Goal: Information Seeking & Learning: Learn about a topic

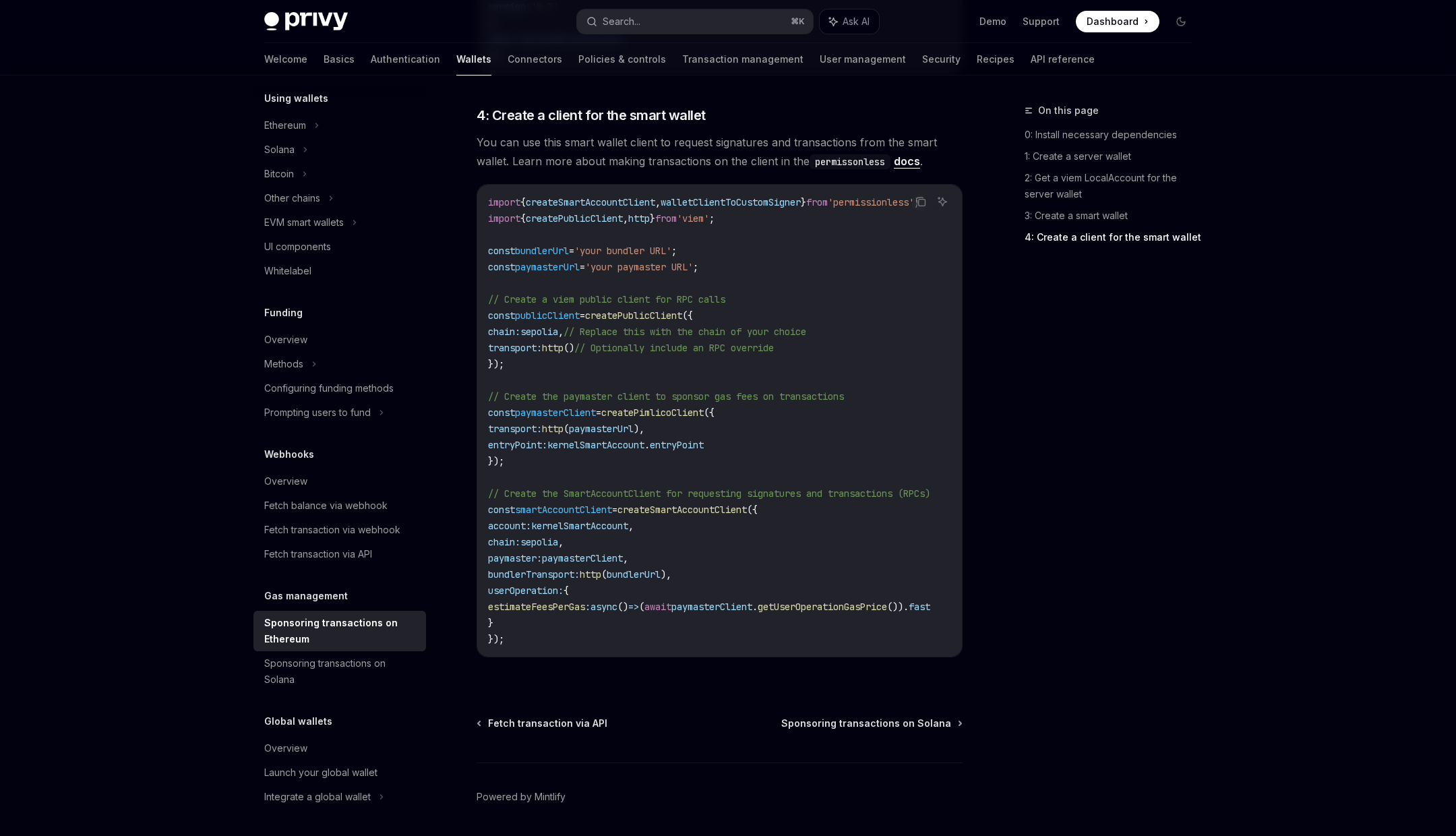
scroll to position [1476, 0]
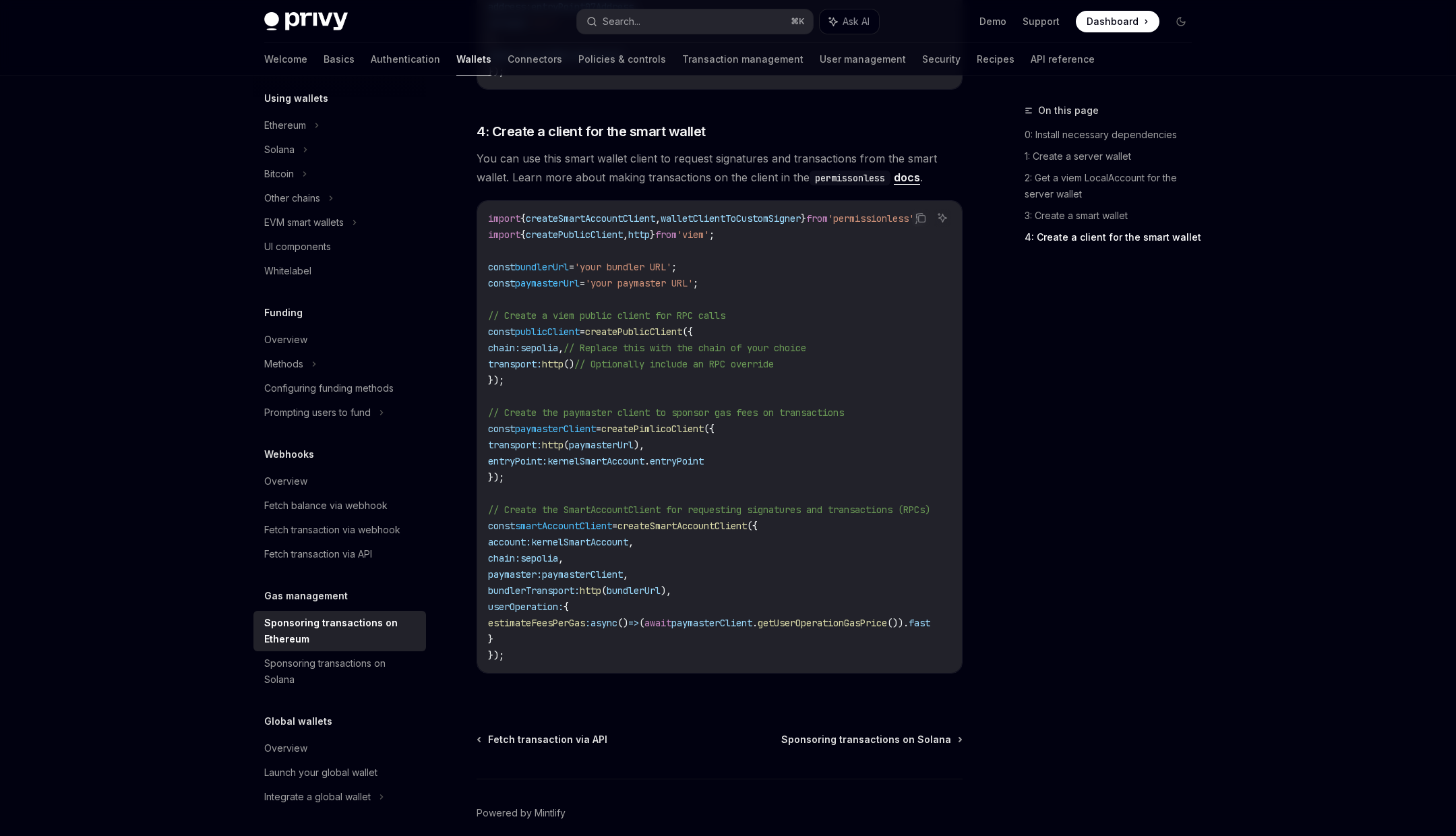
click at [714, 520] on span "createSmartAccountClient" at bounding box center [682, 526] width 129 height 12
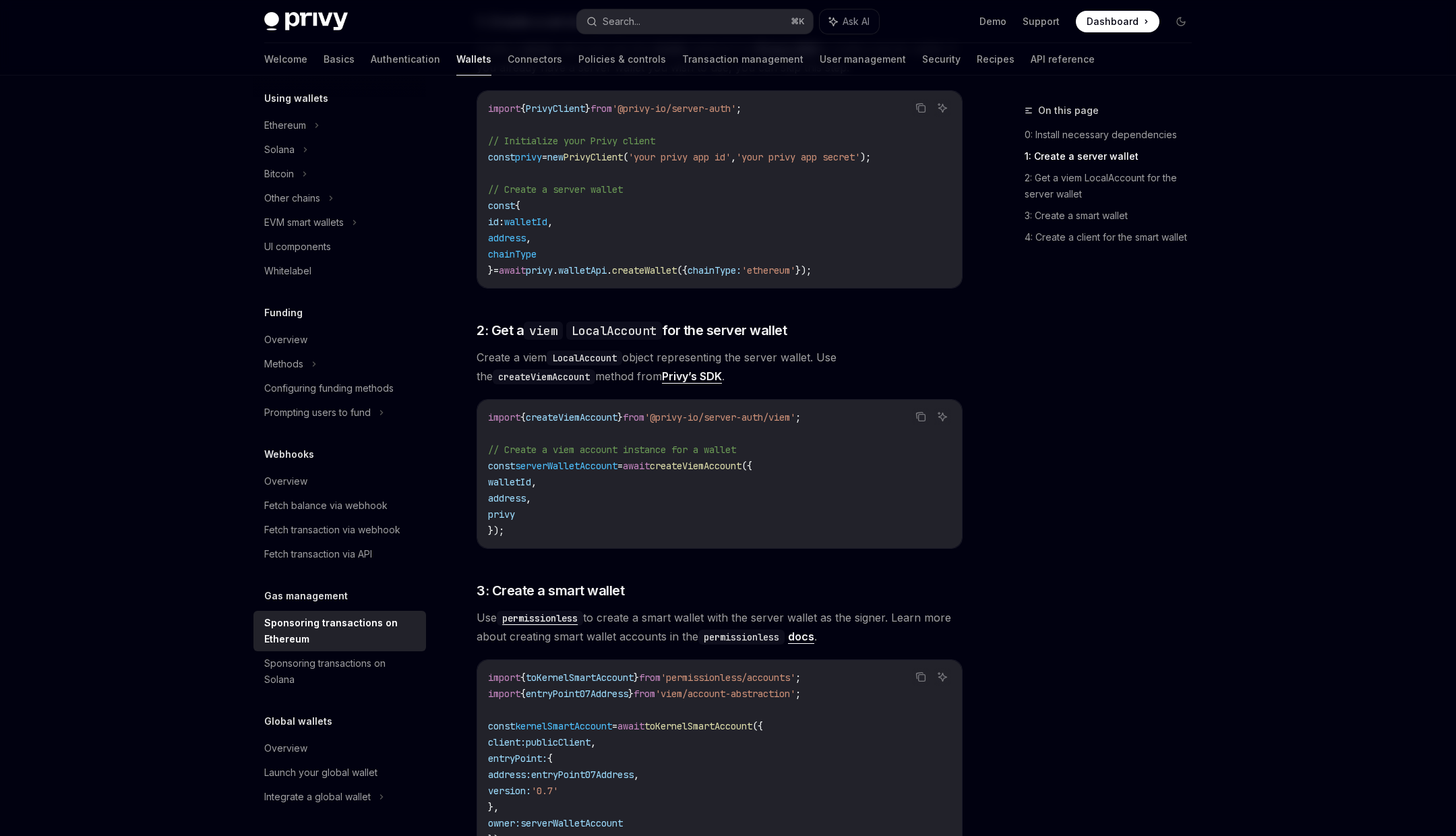
scroll to position [716, 0]
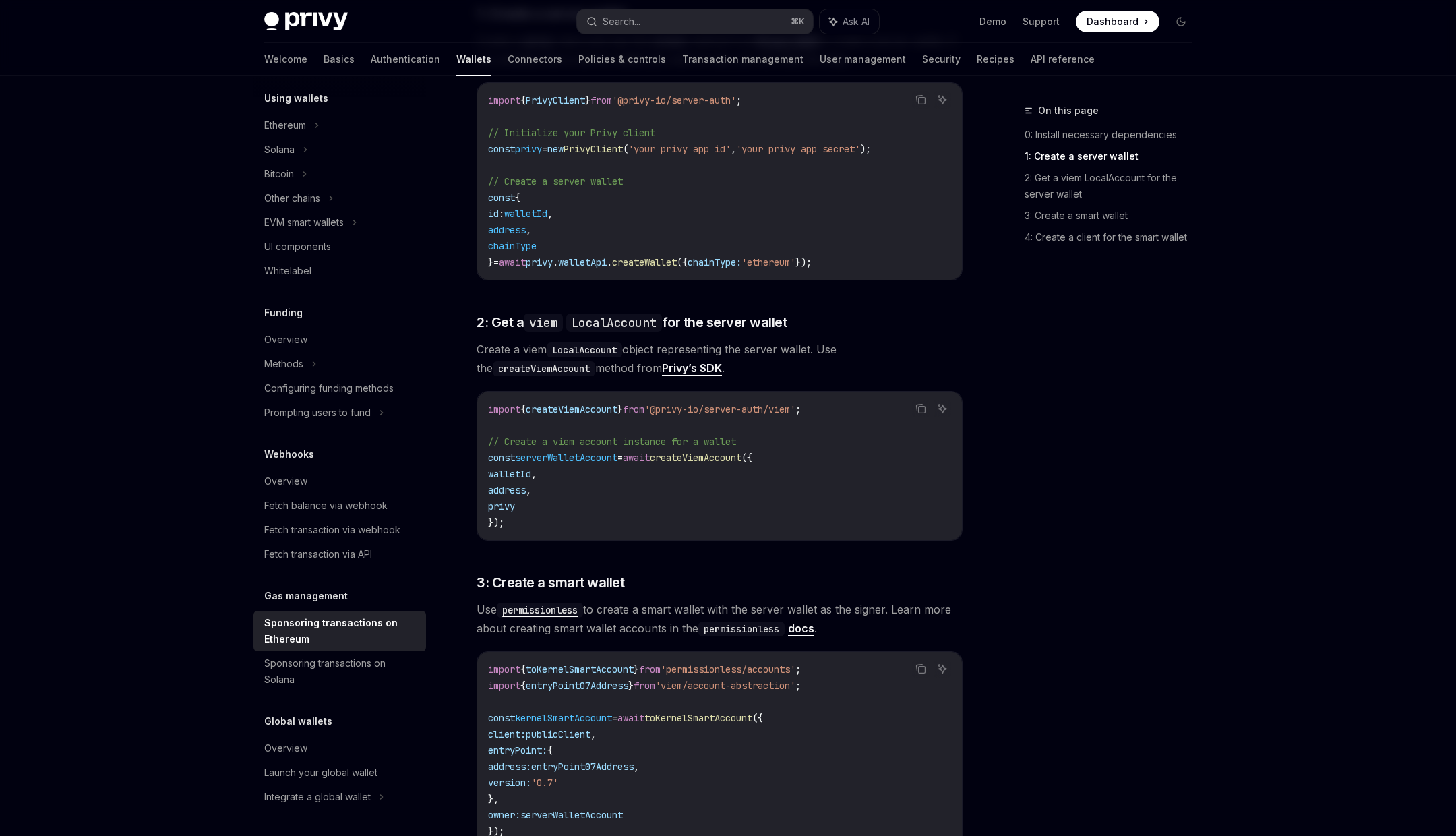
click at [618, 452] on span "serverWalletAccount" at bounding box center [566, 458] width 102 height 12
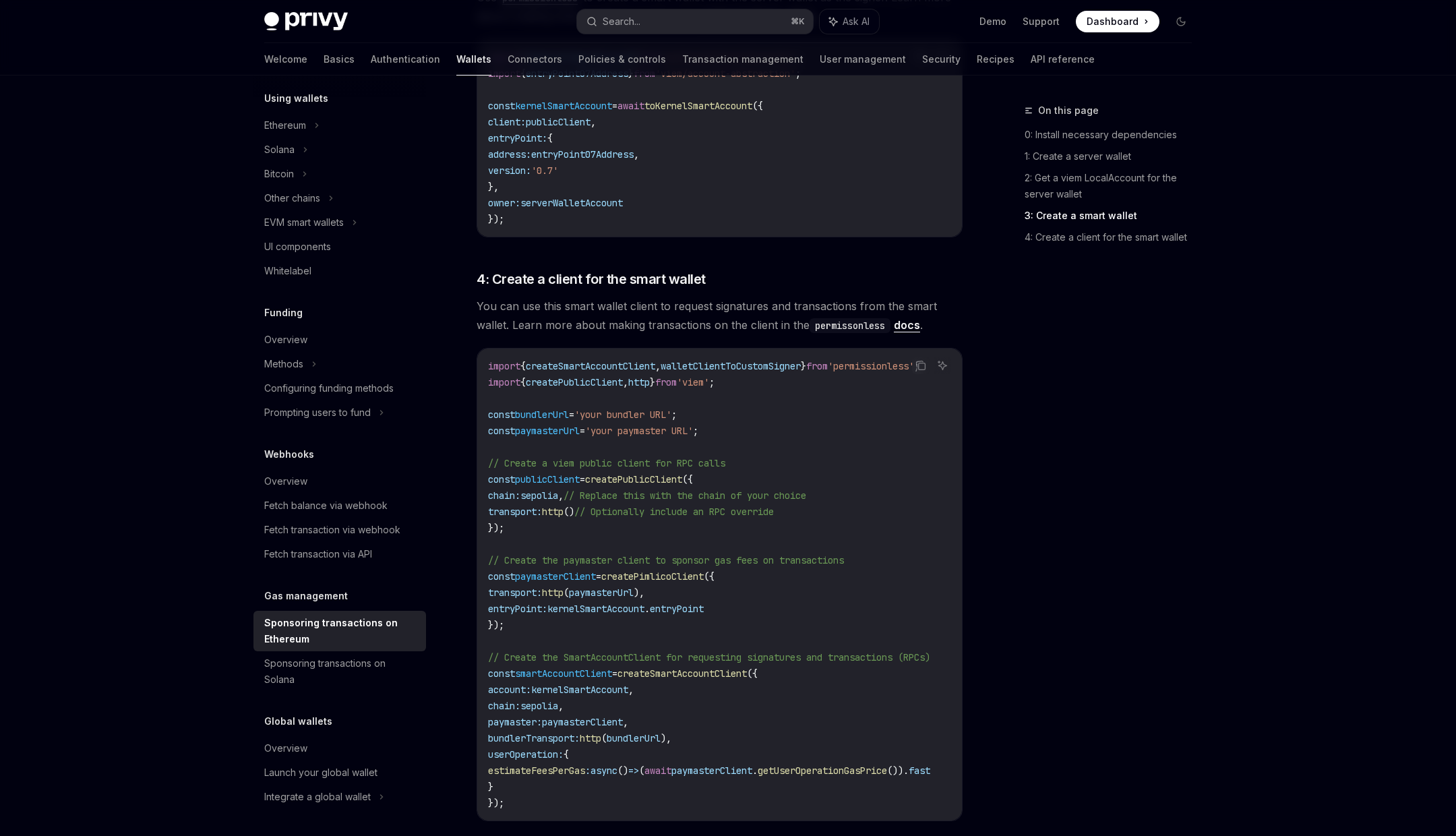
scroll to position [1517, 0]
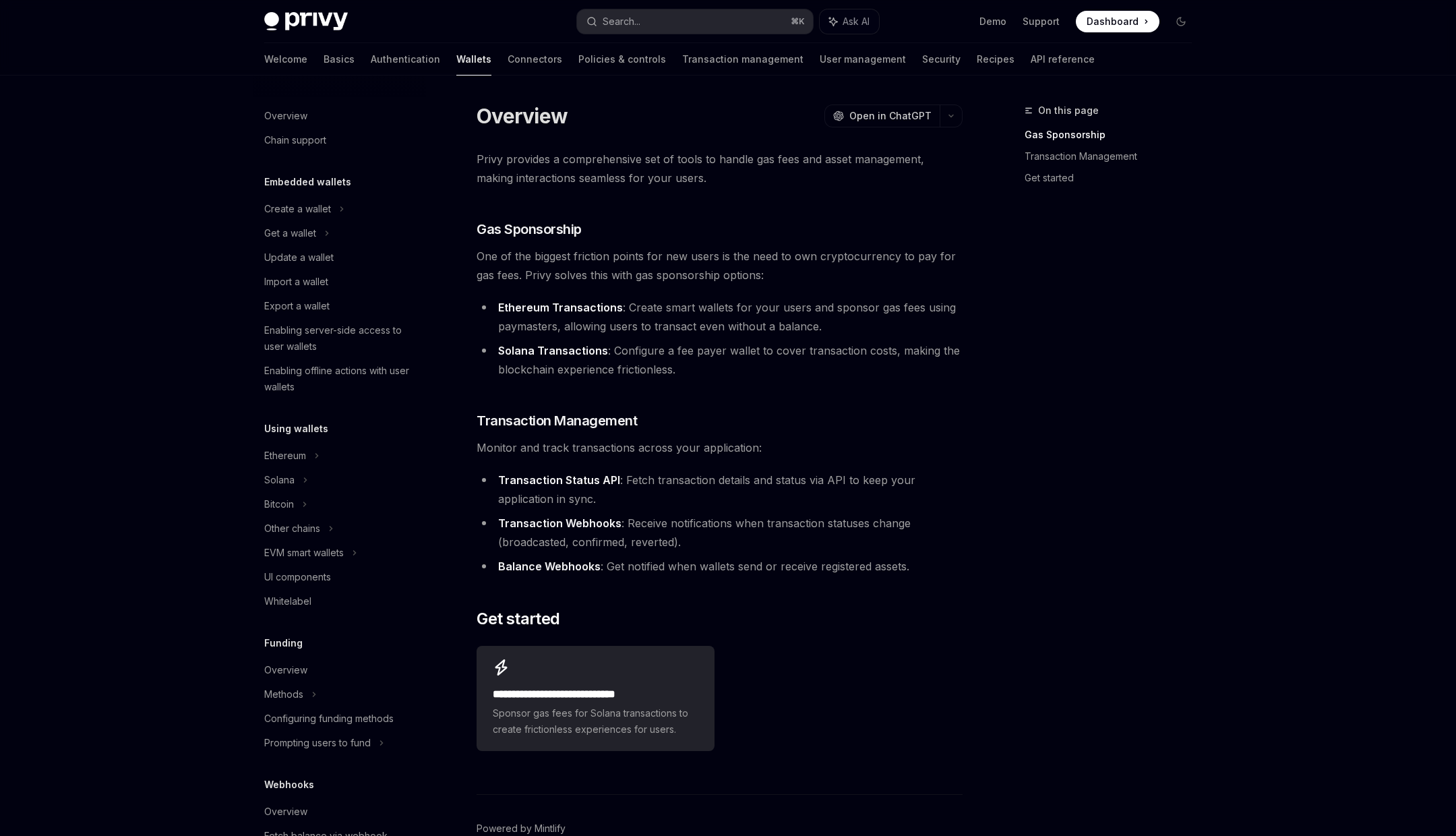
scroll to position [74, 0]
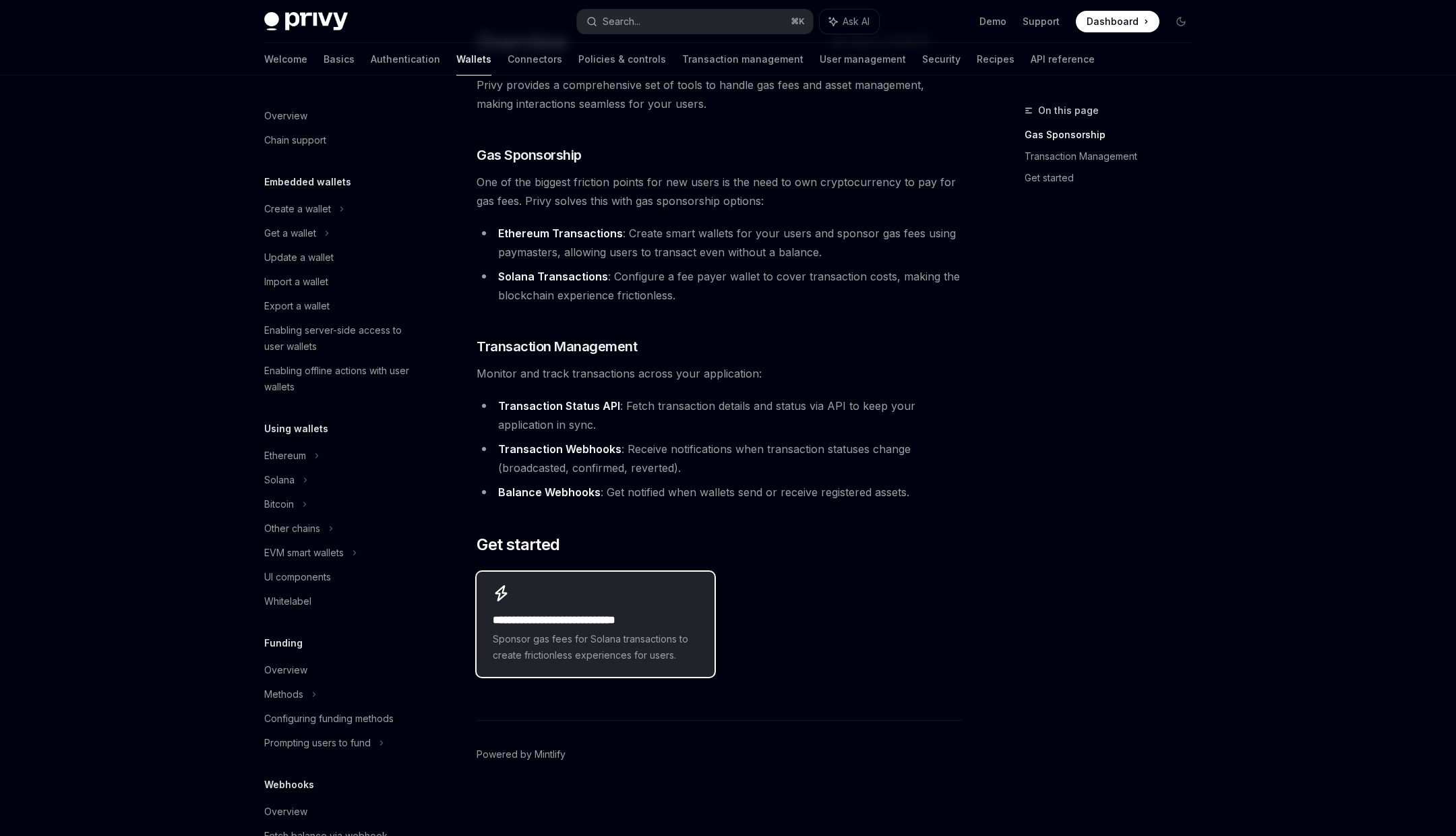
click at [605, 619] on h2 "**********" at bounding box center [595, 620] width 205 height 16
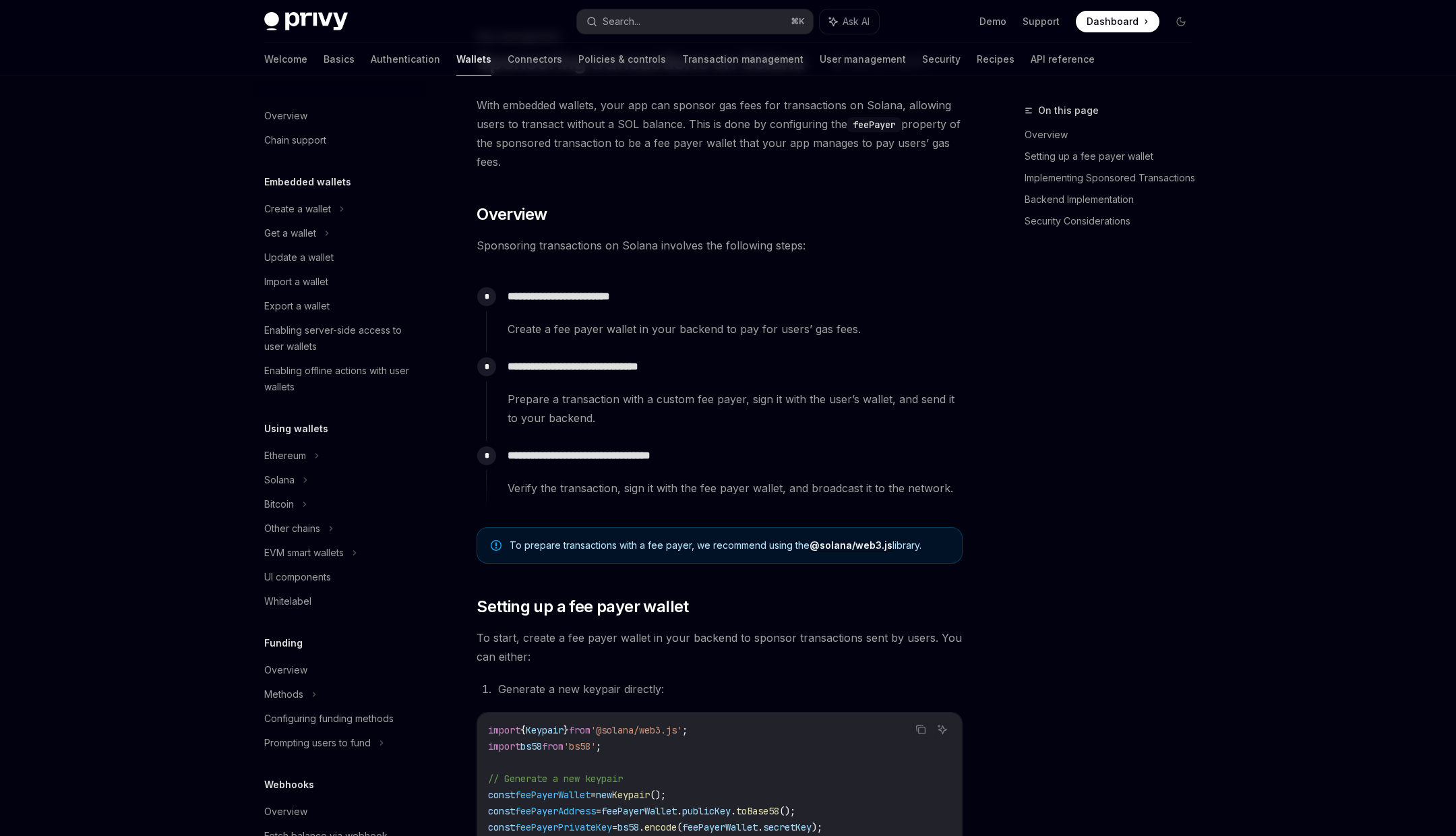
type textarea "*"
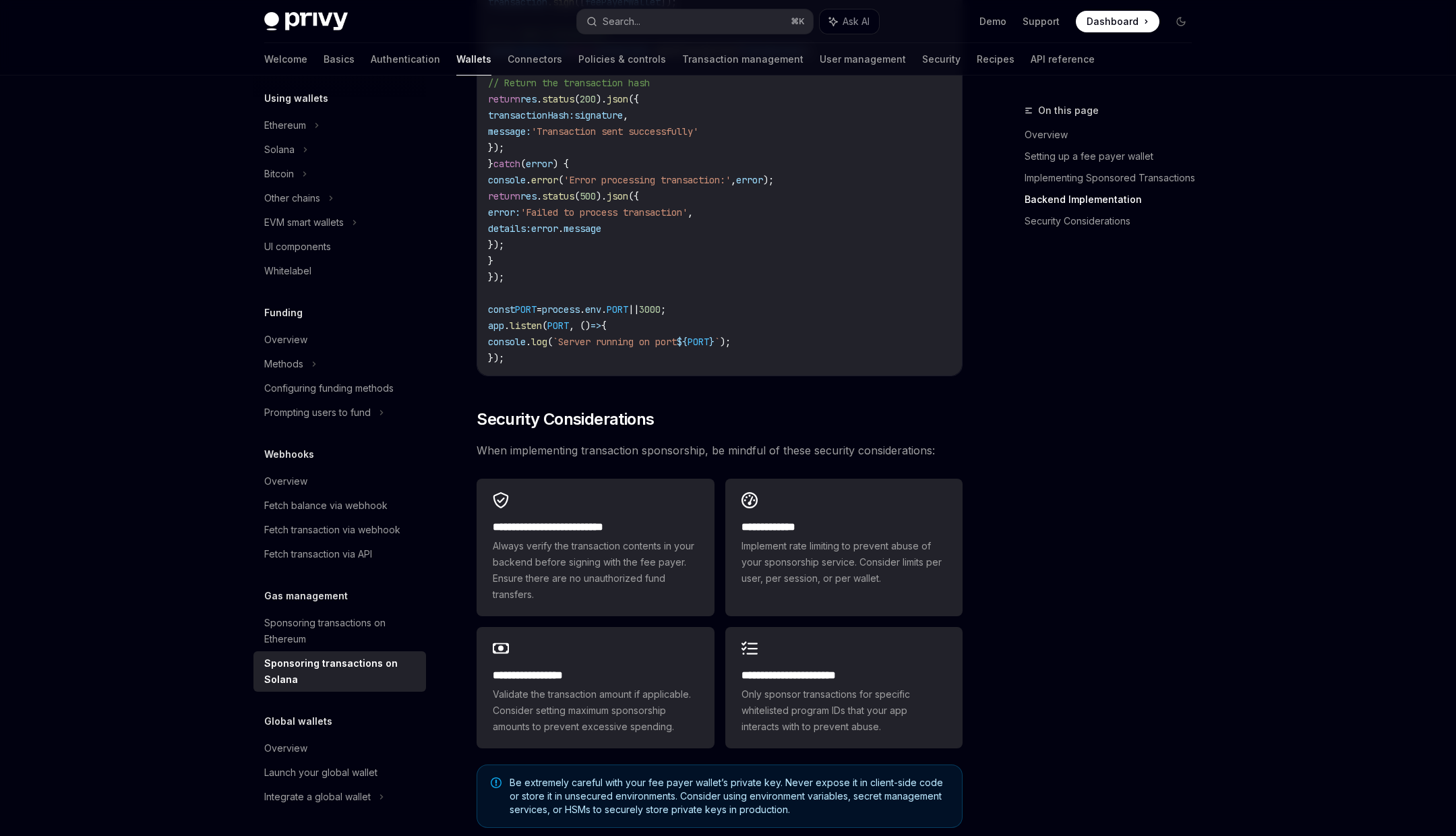
scroll to position [3702, 0]
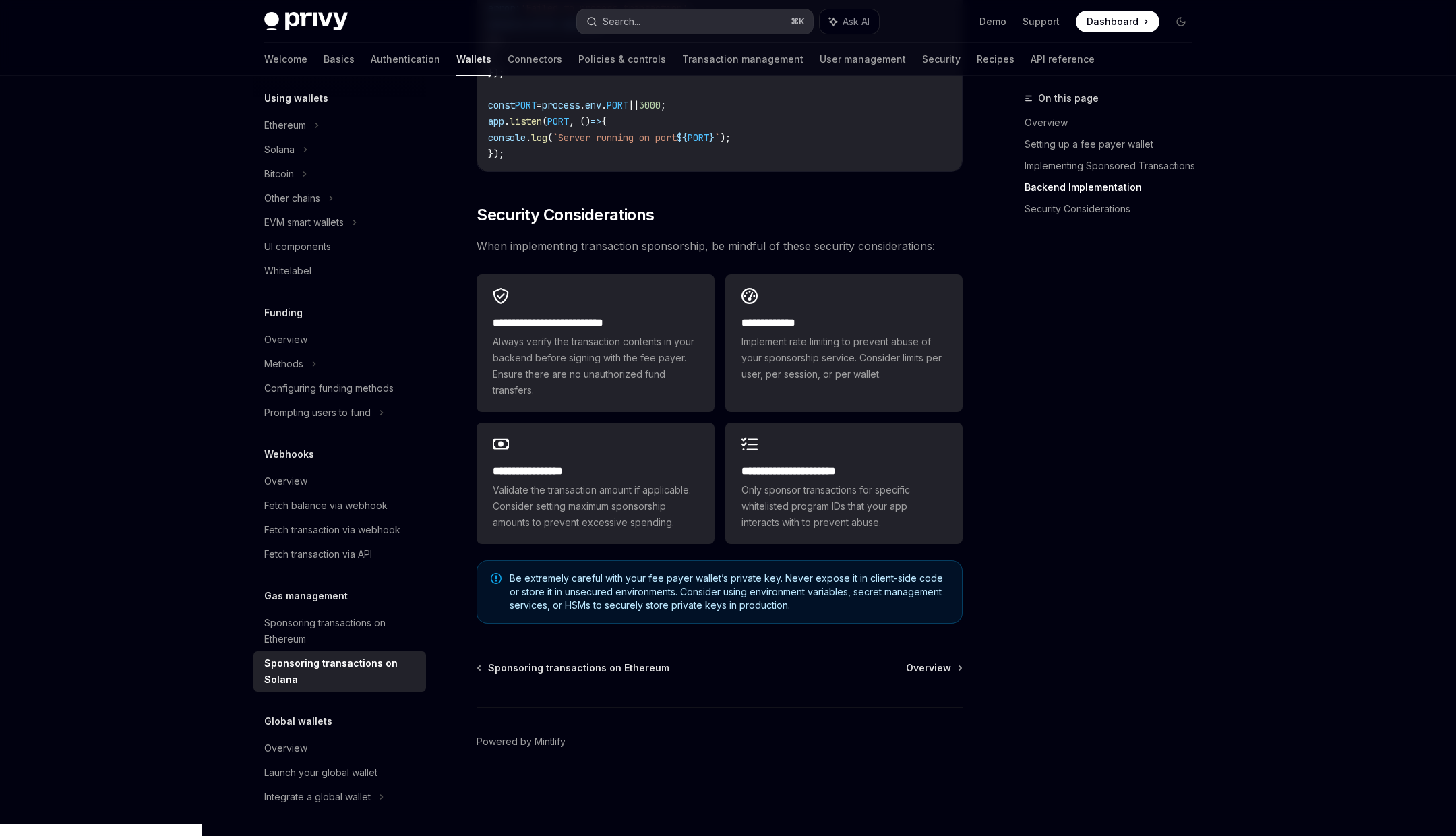
click at [698, 18] on button "Search... ⌘ K" at bounding box center [695, 21] width 236 height 24
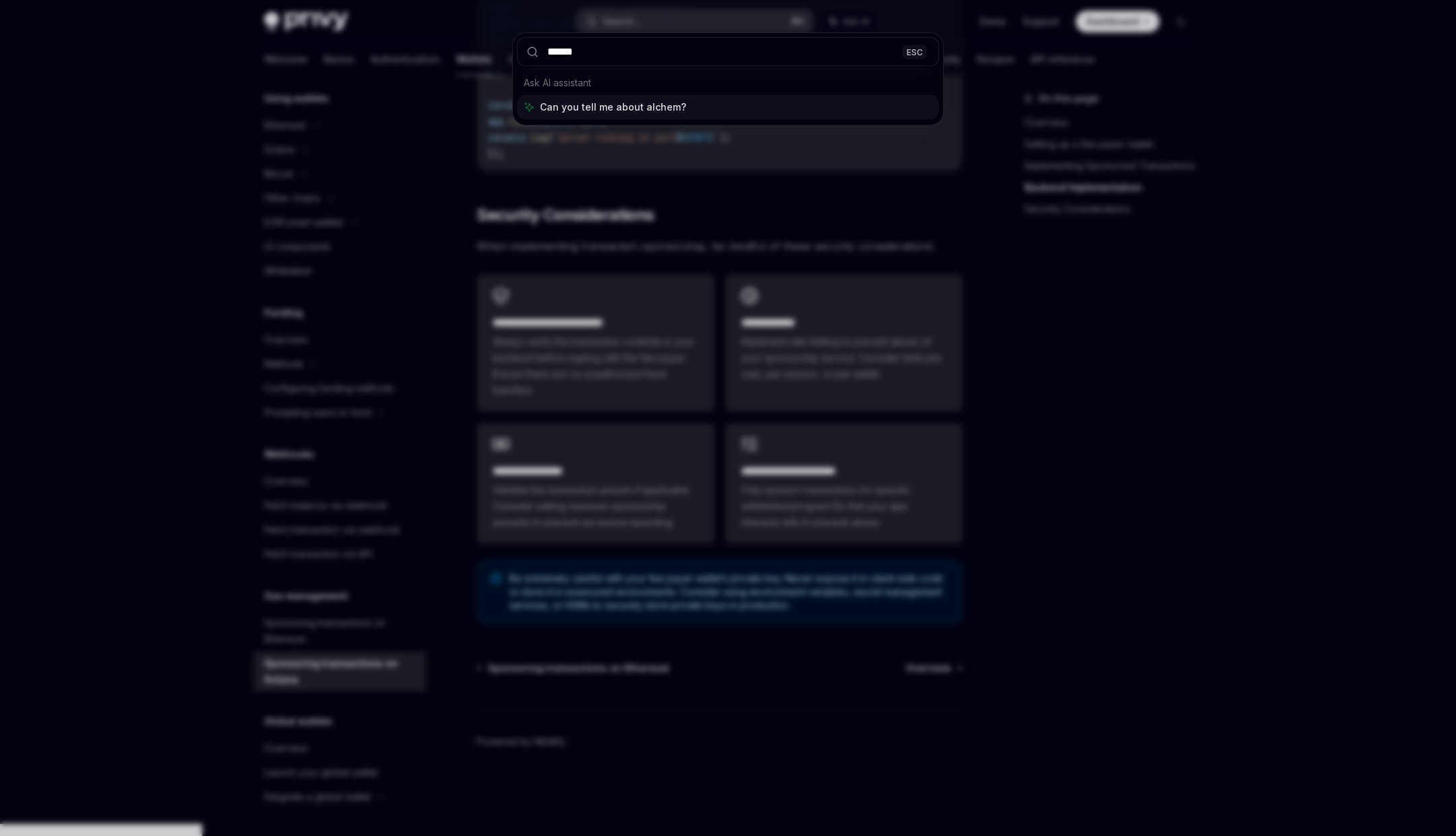
type input "*******"
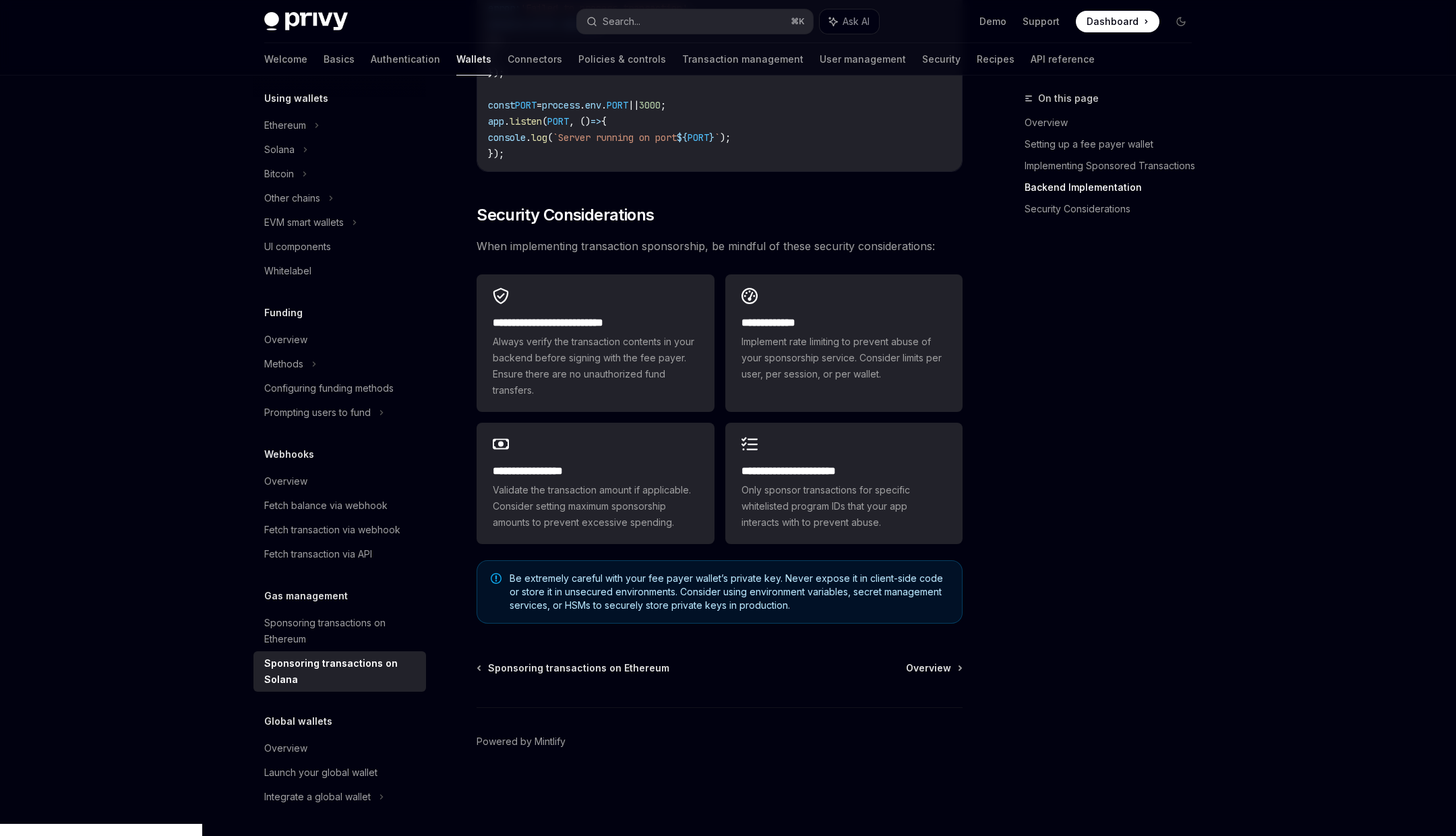
type textarea "*"
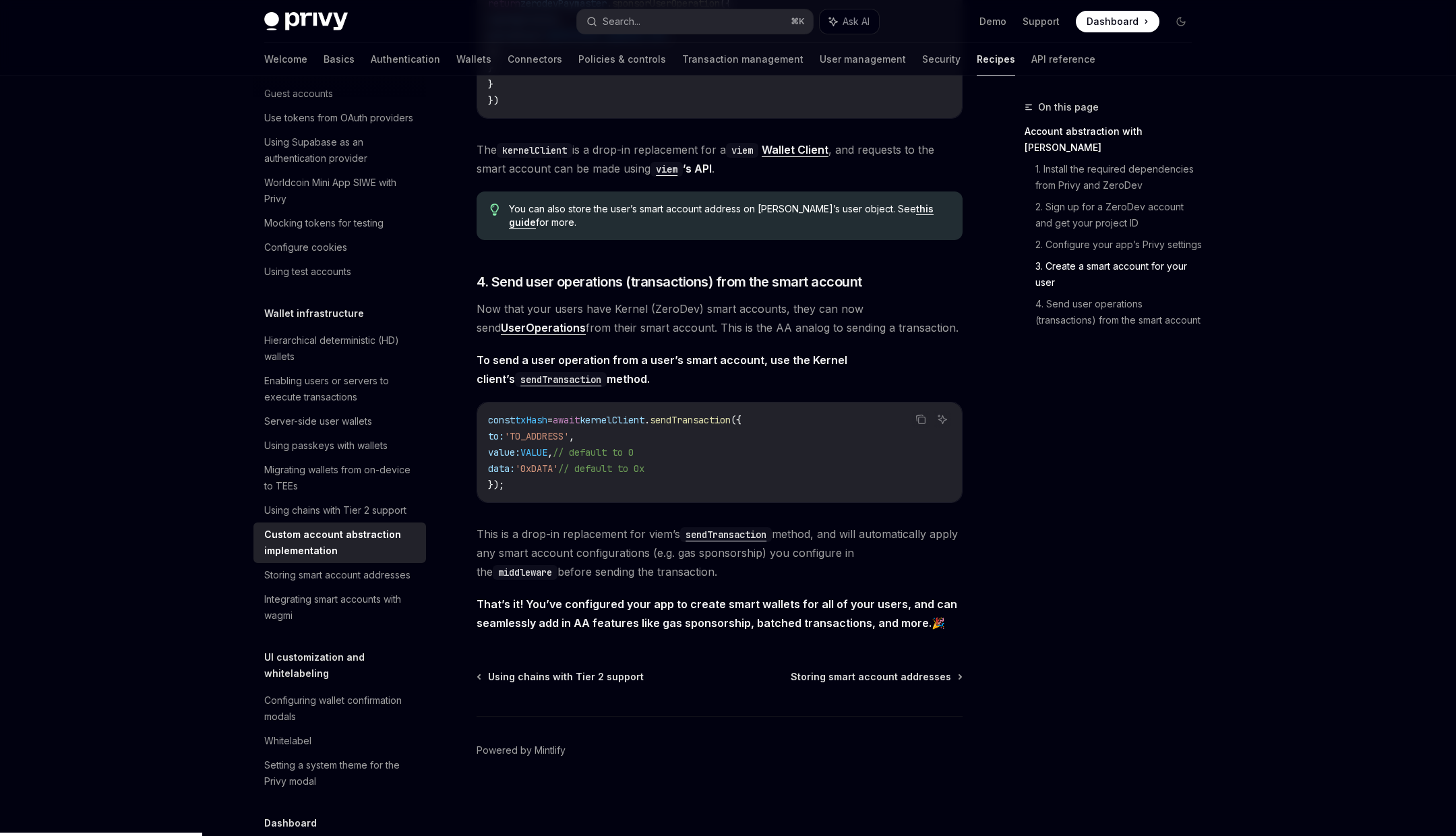
scroll to position [2575, 0]
